Goal: Find specific page/section: Find specific page/section

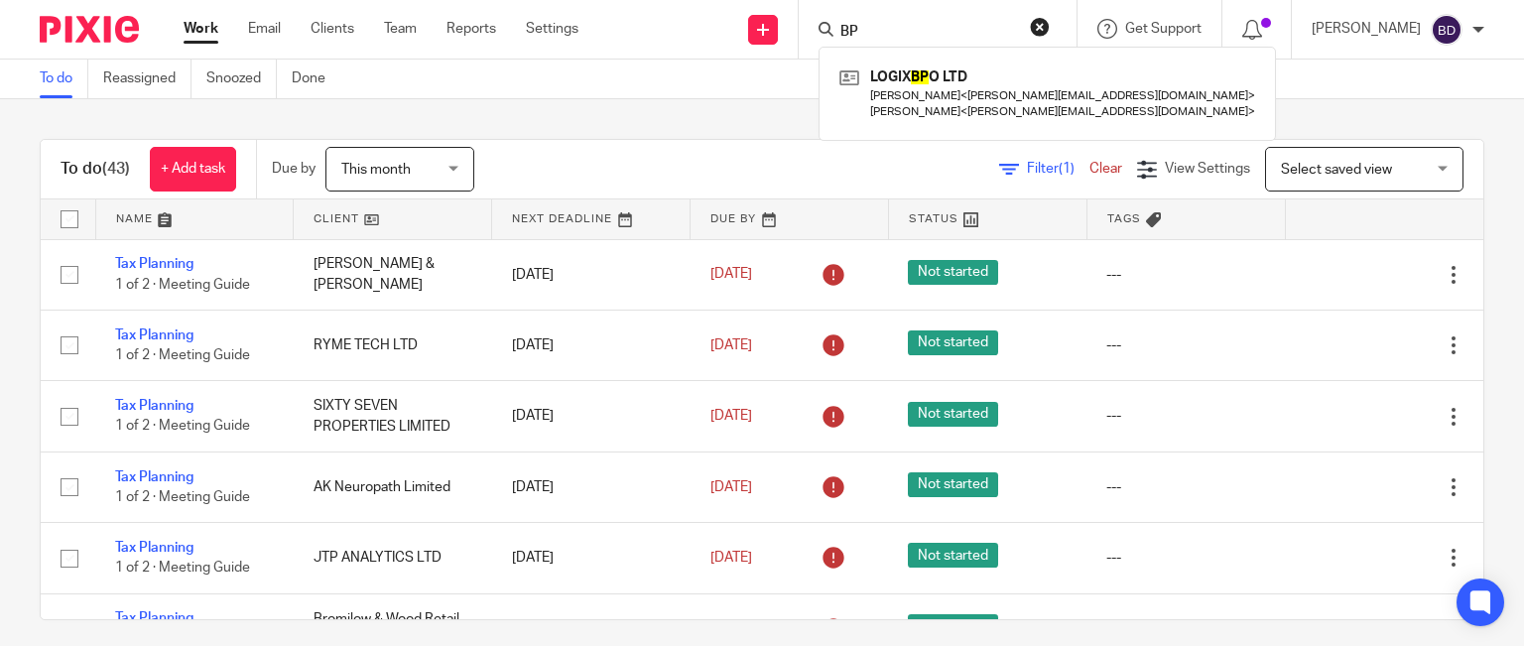
scroll to position [198, 0]
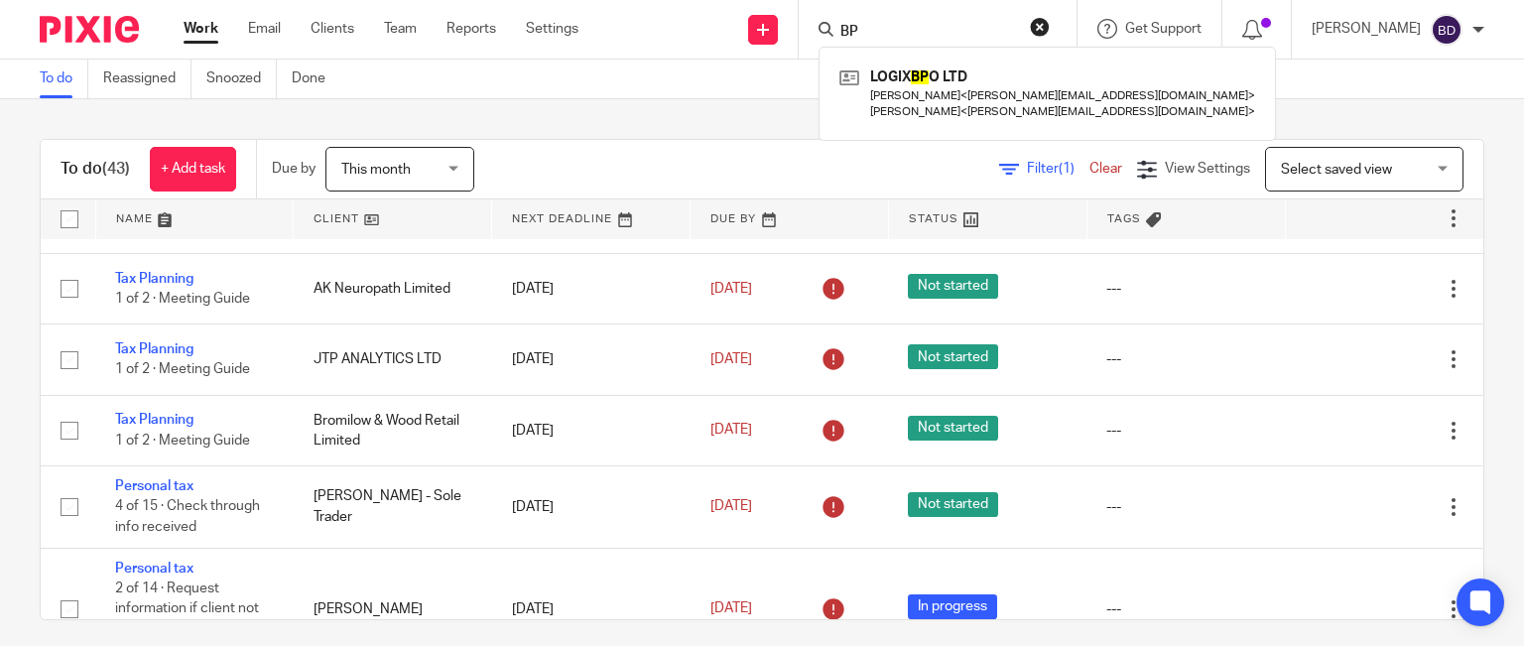
drag, startPoint x: 0, startPoint y: 0, endPoint x: 889, endPoint y: 17, distance: 889.4
click at [917, 26] on input "BP" at bounding box center [928, 33] width 179 height 18
type input "B"
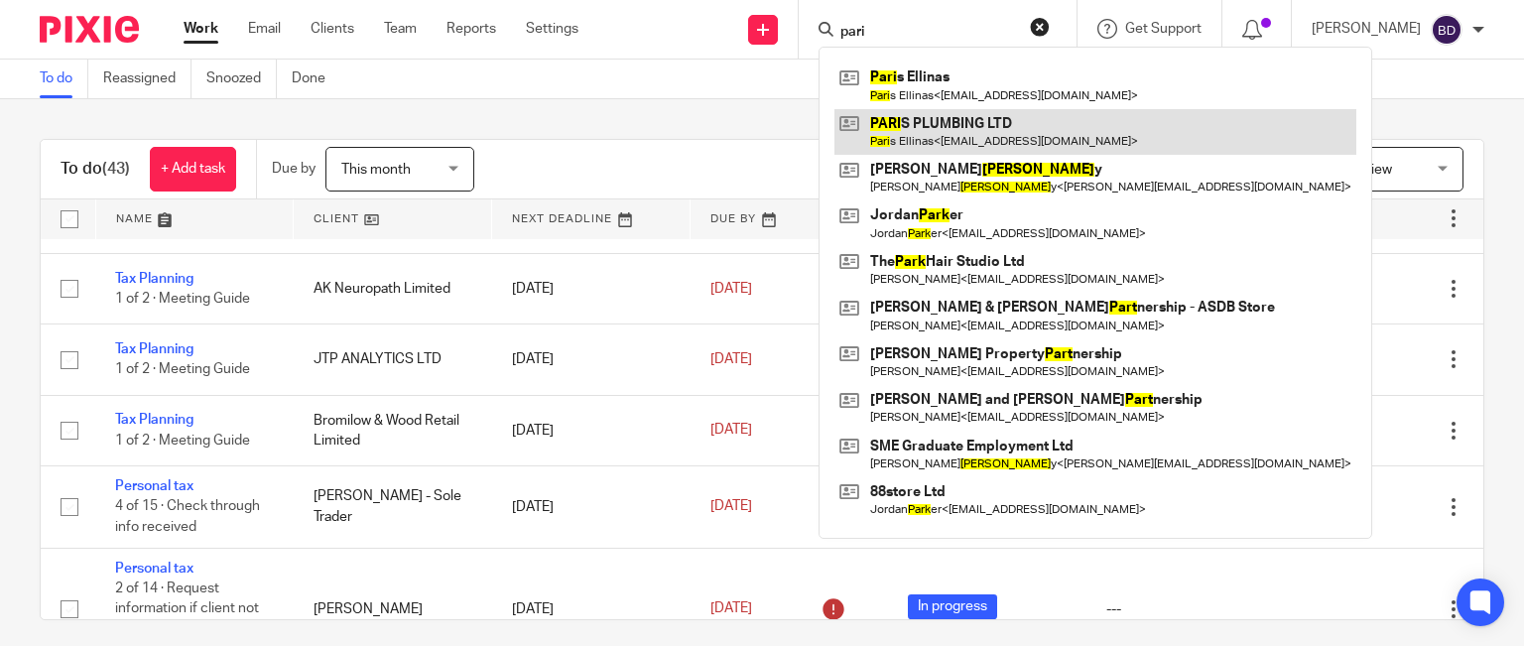
type input "pari"
click at [930, 139] on link at bounding box center [1096, 132] width 522 height 46
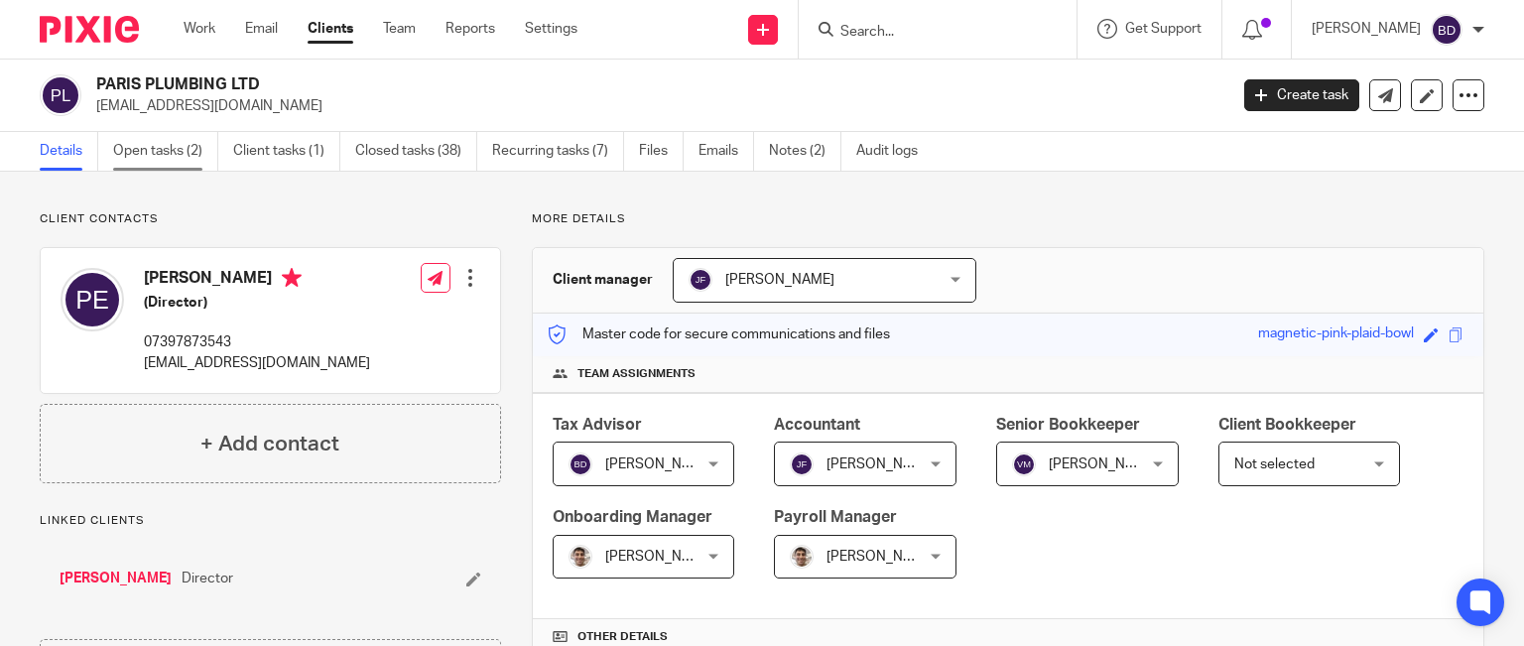
click at [149, 152] on link "Open tasks (2)" at bounding box center [165, 151] width 105 height 39
